Goal: Transaction & Acquisition: Register for event/course

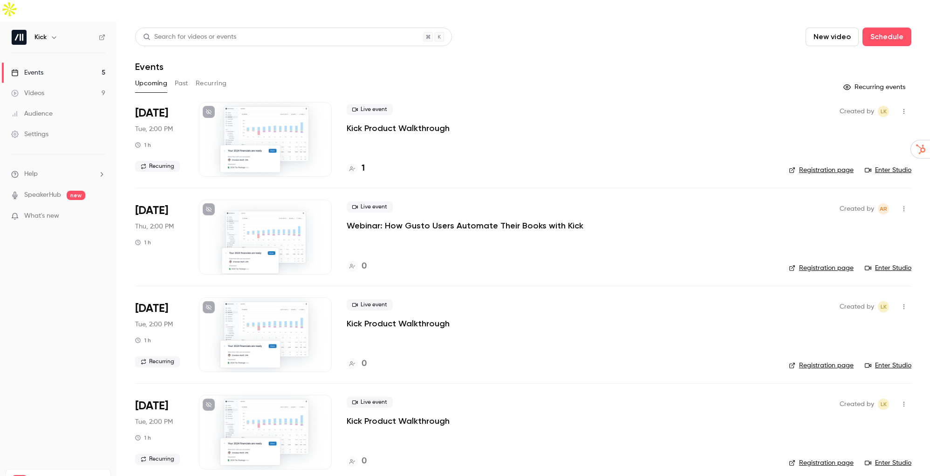
click at [414, 220] on p "Webinar: How Gusto Users Automate Their Books with Kick" at bounding box center [465, 225] width 237 height 11
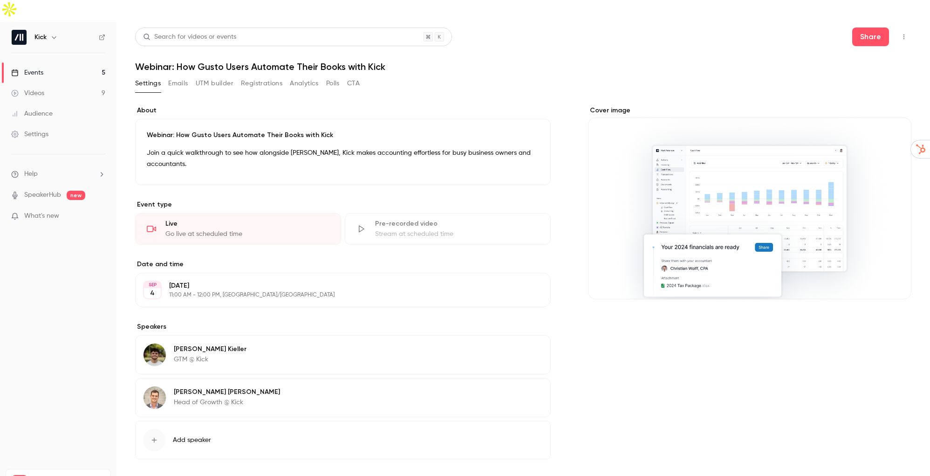
click at [905, 34] on icon "button" at bounding box center [903, 37] width 7 height 7
click at [777, 32] on div at bounding box center [465, 238] width 930 height 476
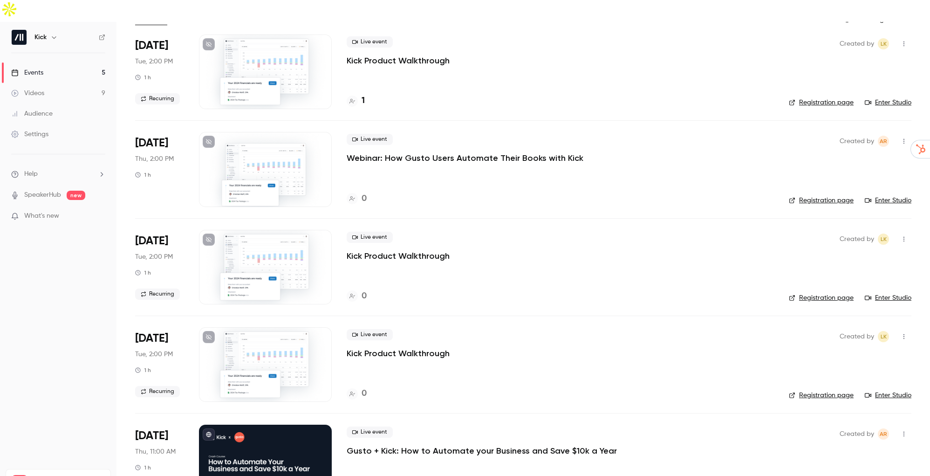
scroll to position [85, 0]
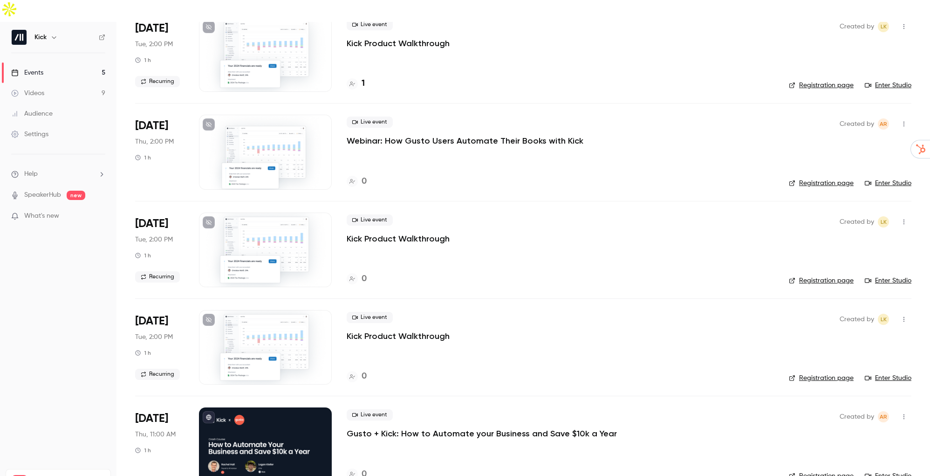
click at [835, 178] on link "Registration page" at bounding box center [821, 182] width 65 height 9
